Goal: Find specific page/section: Find specific page/section

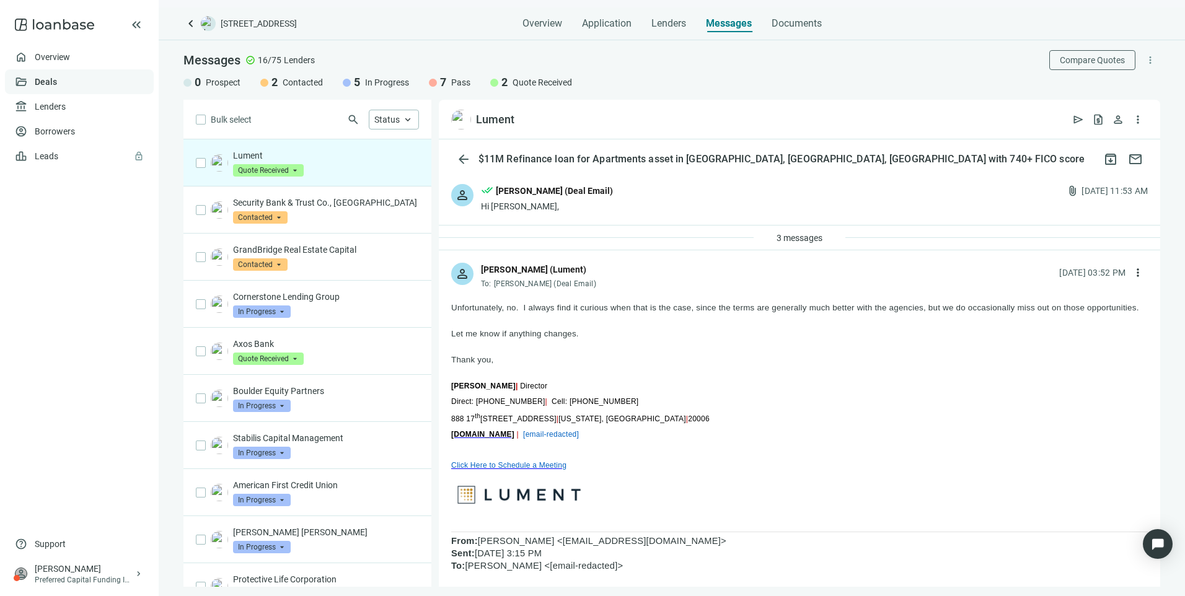
click at [50, 83] on link "Deals" at bounding box center [46, 82] width 22 height 10
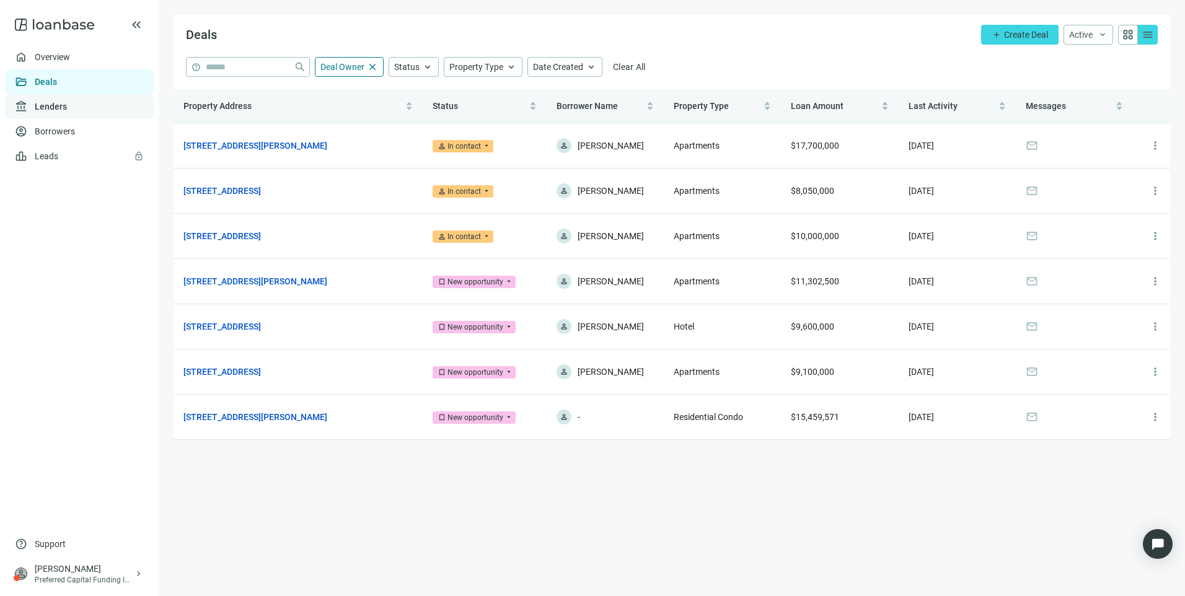
click at [52, 110] on link "Lenders" at bounding box center [51, 107] width 32 height 10
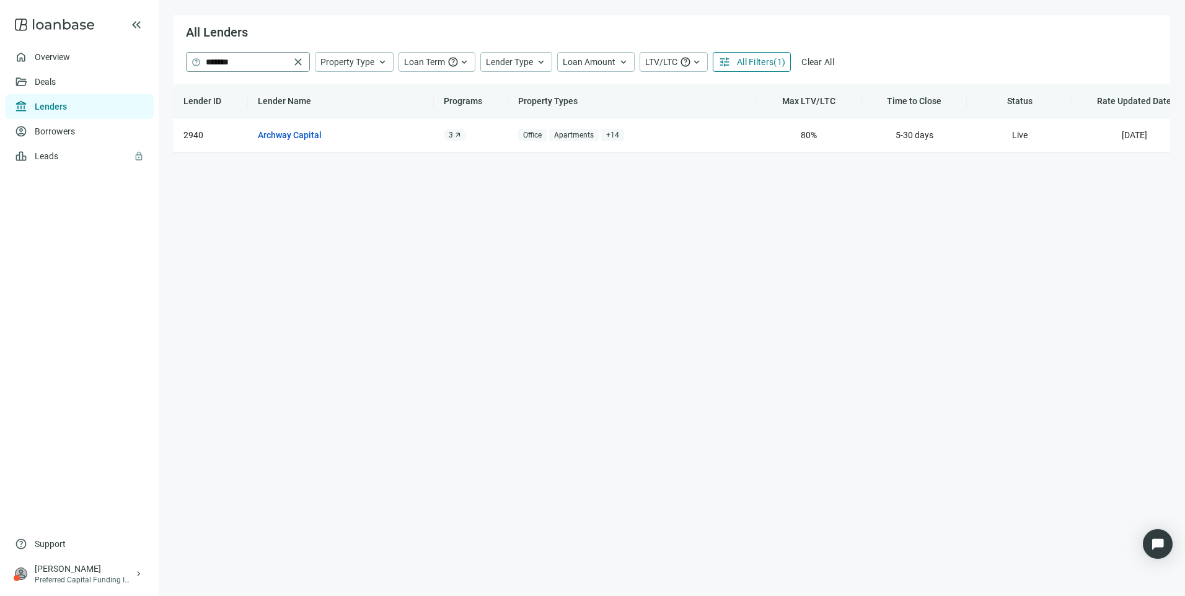
click at [297, 61] on span "close" at bounding box center [298, 62] width 12 height 12
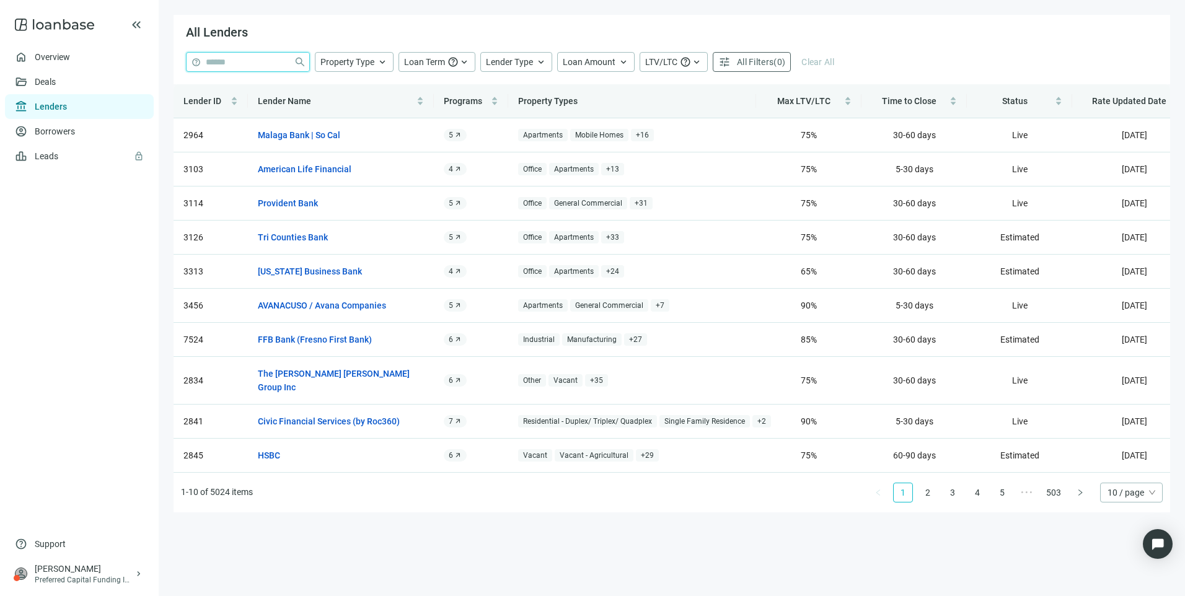
click at [247, 63] on input "search" at bounding box center [247, 62] width 83 height 19
type input "*"
type input "*********"
